Goal: Communication & Community: Ask a question

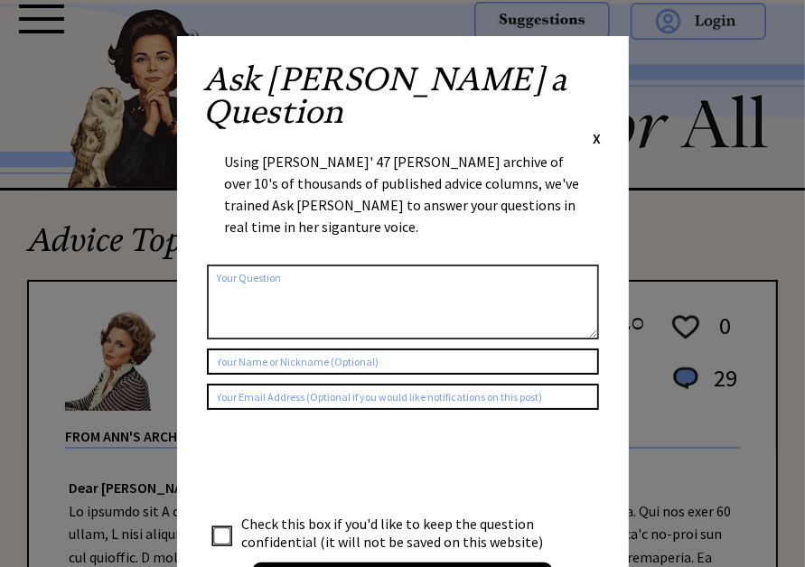
click at [359, 265] on textarea at bounding box center [403, 302] width 392 height 75
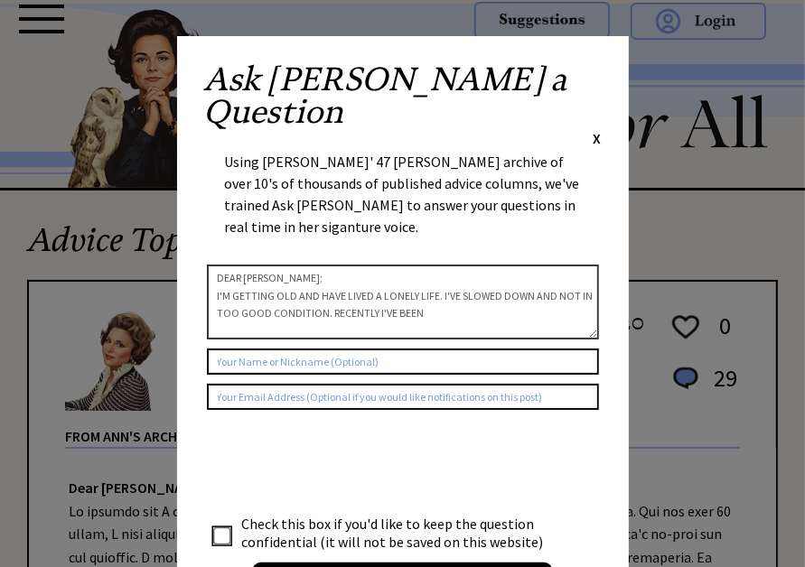
click at [359, 265] on textarea "DEAR [PERSON_NAME]; I'M GETTING OLD AND HAVE LIVED A LONELY LIFE. I'VE SLOWED D…" at bounding box center [403, 302] width 392 height 75
click at [358, 265] on textarea "DEAR [PERSON_NAME]; I'M GETTING OLD AND HAVE LIVED A LONELY LIFE. I'VE SLOWED D…" at bounding box center [403, 302] width 392 height 75
click at [433, 265] on textarea "DEAR [PERSON_NAME]; I'M GETTING OLD AND HAVE LIVED A LONELY LIFE. I'VE SLOWED D…" at bounding box center [403, 302] width 392 height 75
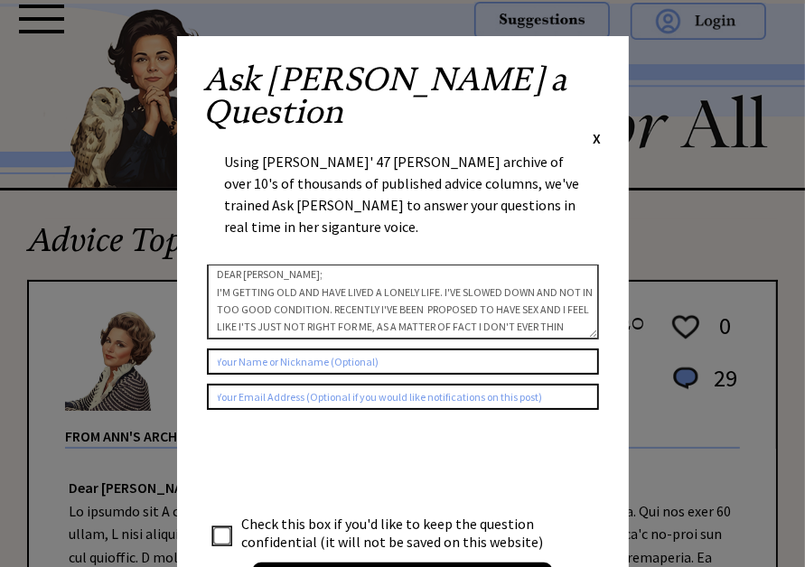
scroll to position [29, 0]
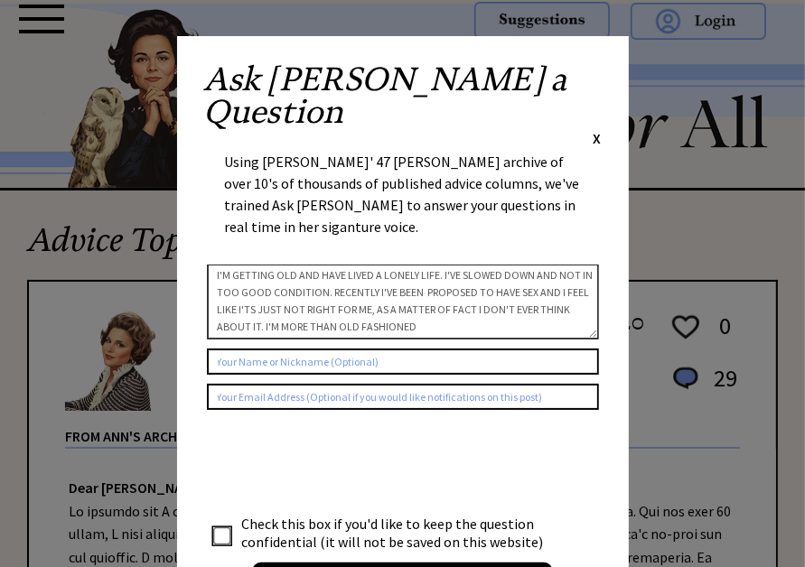
click at [423, 265] on textarea "DEAR [PERSON_NAME]; I'M GETTING OLD AND HAVE LIVED A LONELY LIFE. I'VE SLOWED D…" at bounding box center [403, 302] width 392 height 75
click at [441, 265] on textarea "DEAR [PERSON_NAME]; I'M GETTING OLD AND HAVE LIVED A LONELY LIFE. I'VE SLOWED D…" at bounding box center [403, 302] width 392 height 75
click at [550, 267] on textarea "DEAR [PERSON_NAME]; I'M GETTING OLD AND HAVE LIVED A LONELY LIFE. I'VE SLOWED D…" at bounding box center [403, 302] width 392 height 75
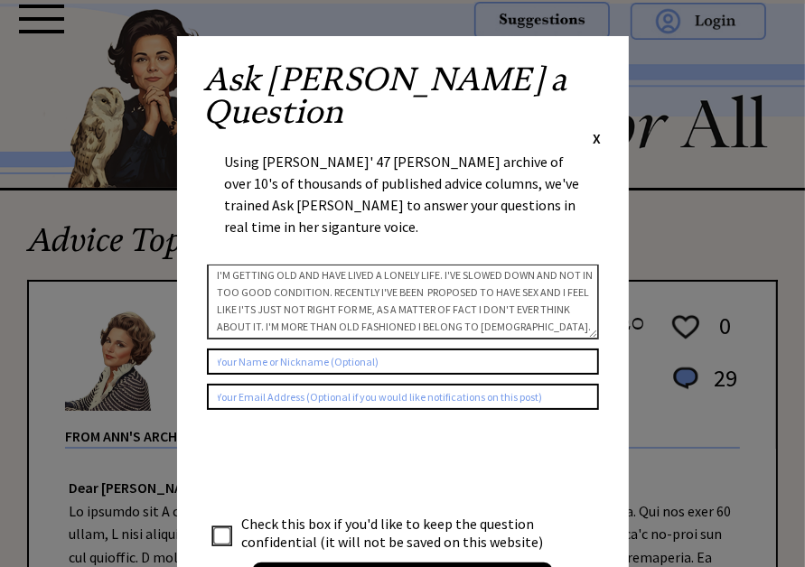
click at [550, 267] on textarea "DEAR [PERSON_NAME]; I'M GETTING OLD AND HAVE LIVED A LONELY LIFE. I'VE SLOWED D…" at bounding box center [403, 302] width 392 height 75
type textarea "DEAR [PERSON_NAME]; I'M GETTING OLD AND HAVE LIVED A LONELY LIFE. I'VE SLOWED D…"
click at [368, 349] on input "text" at bounding box center [403, 362] width 392 height 26
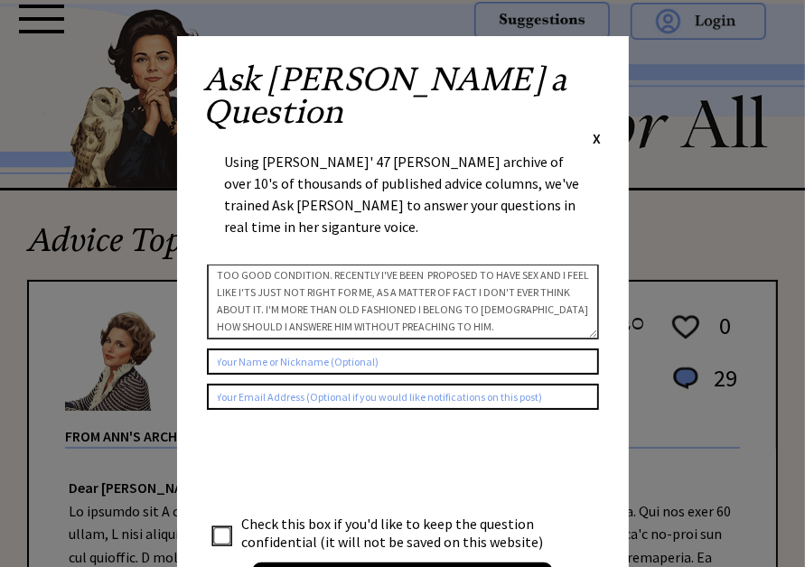
click at [368, 349] on input "text" at bounding box center [403, 362] width 392 height 26
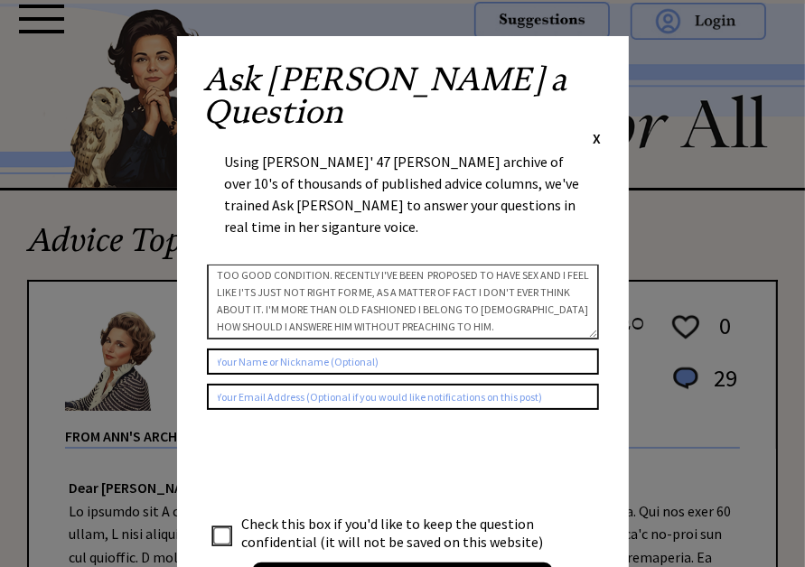
click at [328, 349] on input "text" at bounding box center [403, 362] width 392 height 26
click at [319, 349] on input "text" at bounding box center [403, 362] width 392 height 26
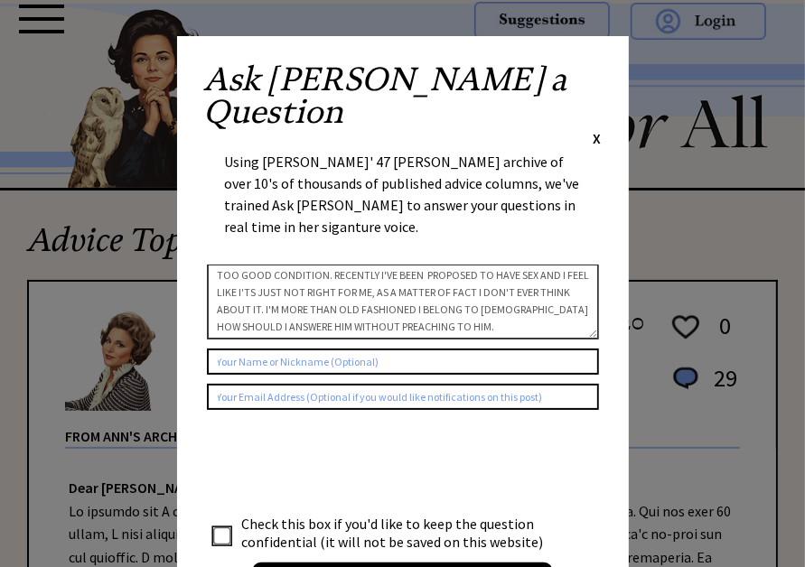
click at [319, 349] on input "text" at bounding box center [403, 362] width 392 height 26
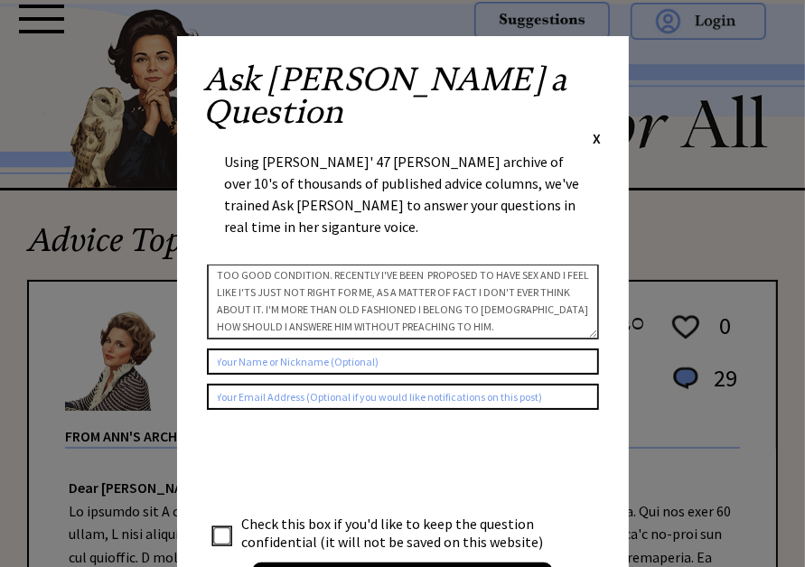
click at [319, 349] on input "text" at bounding box center [403, 362] width 392 height 26
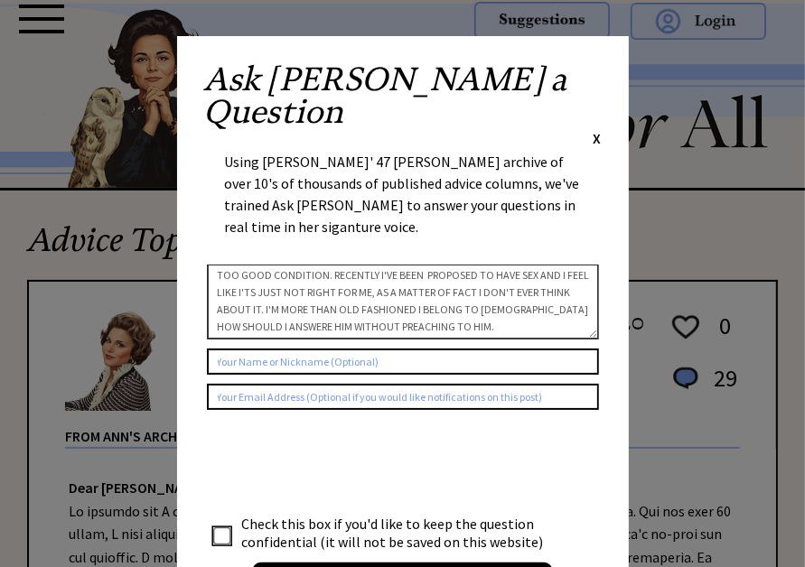
click at [319, 349] on input "text" at bounding box center [403, 362] width 392 height 26
click at [256, 349] on input "[DEMOGRAPHIC_DATA]'S DAUGHTER" at bounding box center [403, 362] width 392 height 26
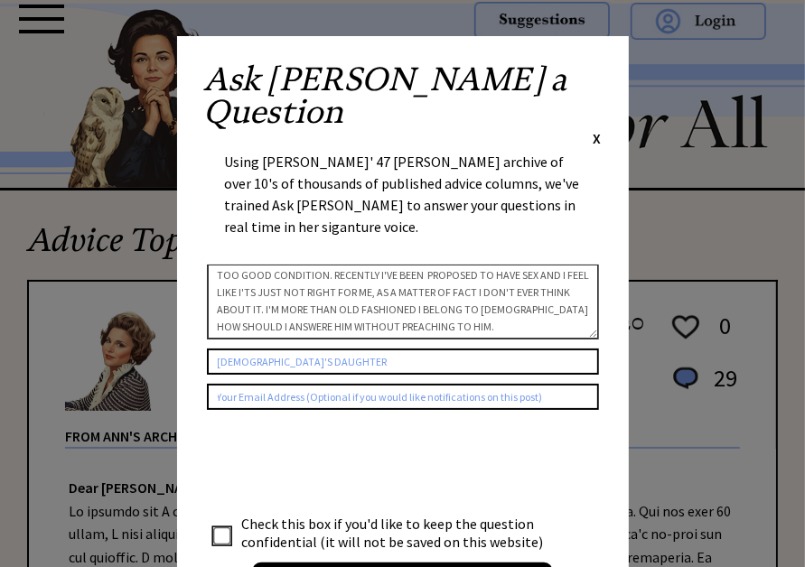
type input "[DEMOGRAPHIC_DATA]'S DAUGHTER"
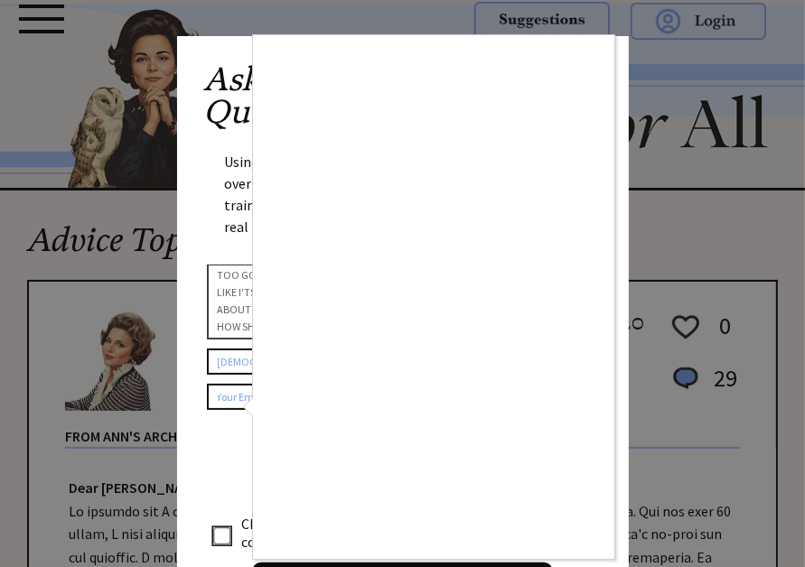
click at [228, 405] on div at bounding box center [402, 283] width 805 height 567
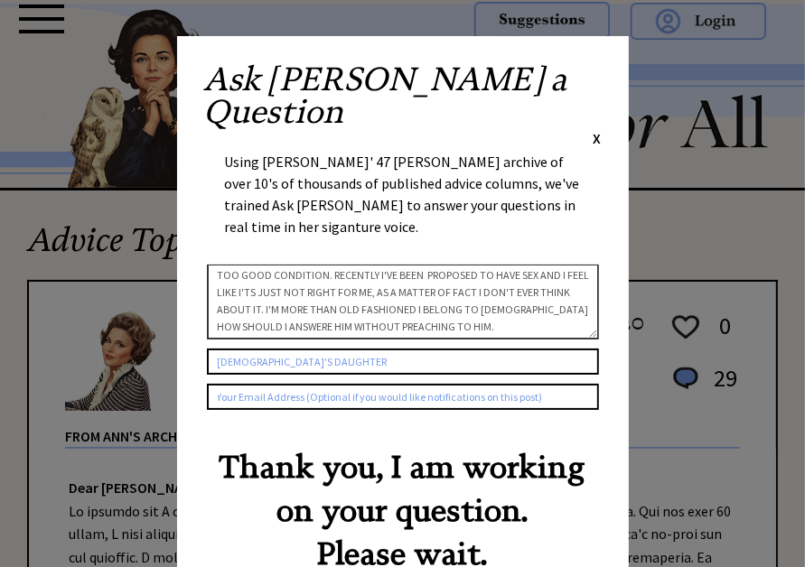
click at [572, 80] on div "Ask [PERSON_NAME] a Question X" at bounding box center [402, 105] width 397 height 85
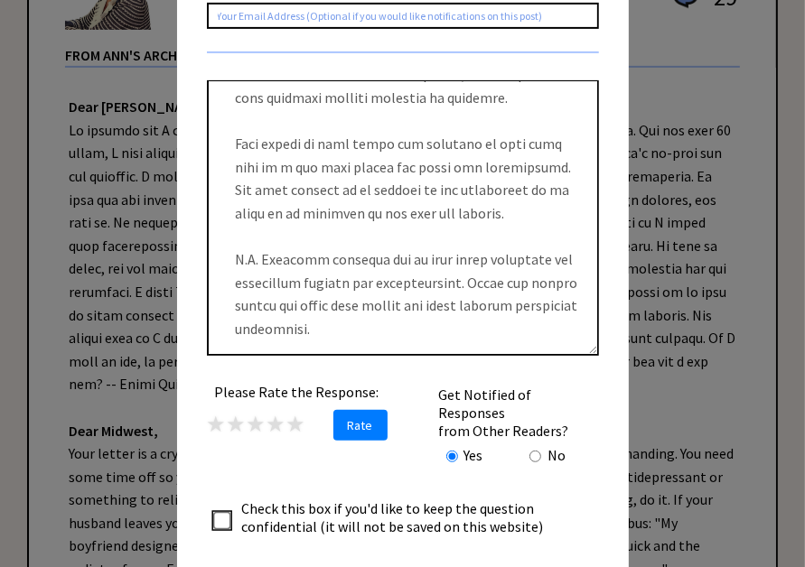
scroll to position [397, 0]
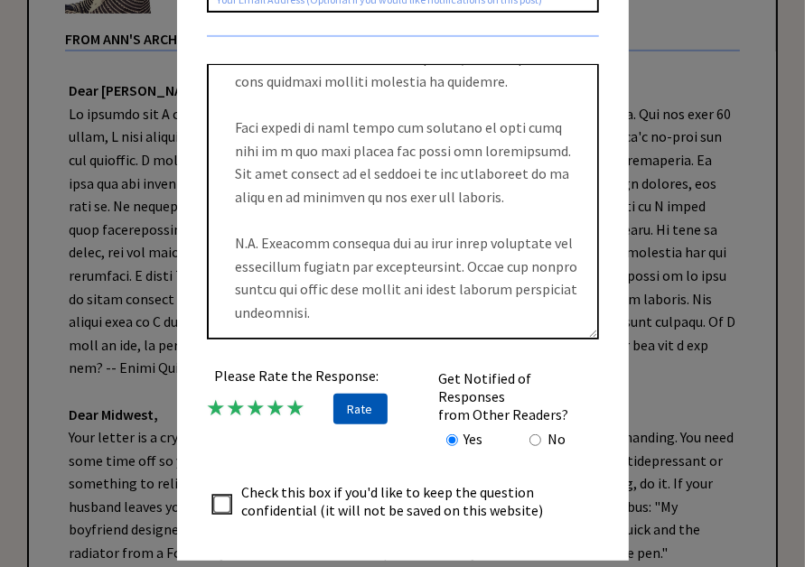
click at [347, 394] on span "Rate" at bounding box center [360, 409] width 54 height 31
click at [557, 86] on textarea at bounding box center [403, 201] width 392 height 275
drag, startPoint x: 557, startPoint y: 86, endPoint x: 539, endPoint y: 32, distance: 57.1
click at [539, 64] on textarea at bounding box center [403, 201] width 392 height 275
